Goal: Understand process/instructions: Learn about a topic

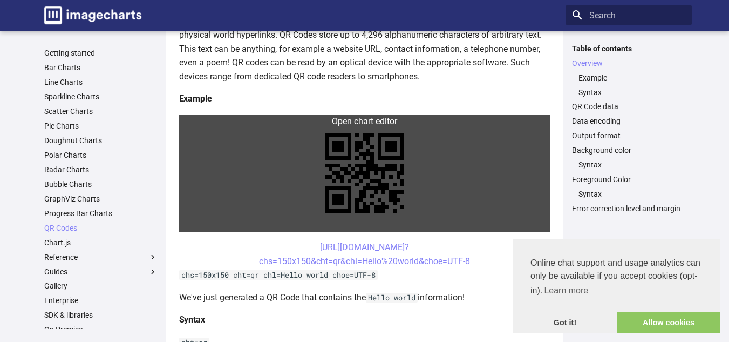
scroll to position [172, 0]
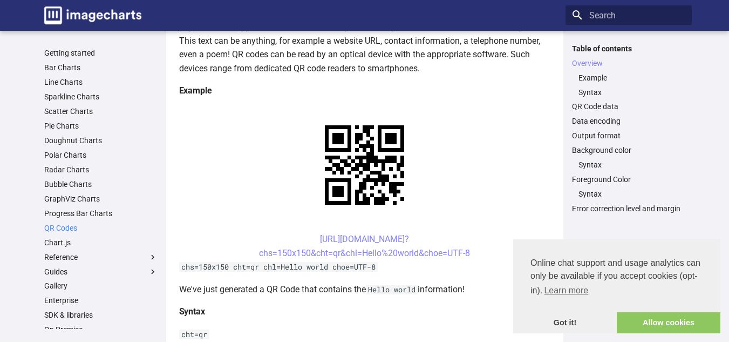
click at [71, 227] on link "QR Codes" at bounding box center [100, 228] width 113 height 10
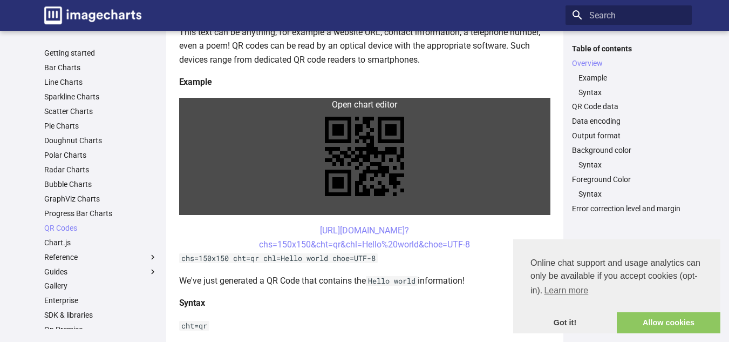
scroll to position [183, 0]
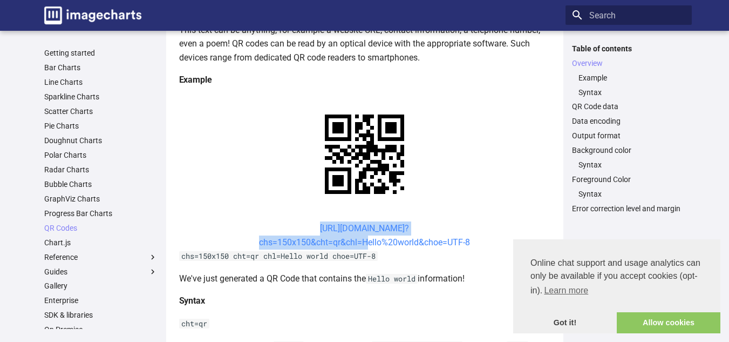
drag, startPoint x: 301, startPoint y: 230, endPoint x: 363, endPoint y: 246, distance: 64.1
click at [363, 246] on center "https://image-charts.com/chart? chs=150x150&cht=qr&chl=Hello%20world&choe=UTF-8" at bounding box center [364, 235] width 371 height 28
copy link "https://image-charts.com/chart? chs=150x150&cht=qr&chl="
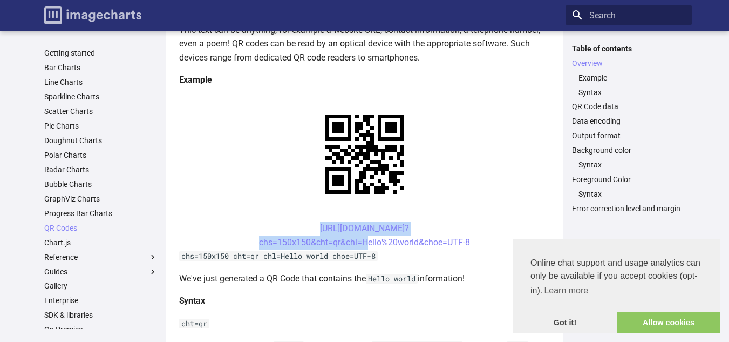
copy link "https://image-charts.com/chart? chs=150x150&cht=qr&chl="
